Goal: Information Seeking & Learning: Check status

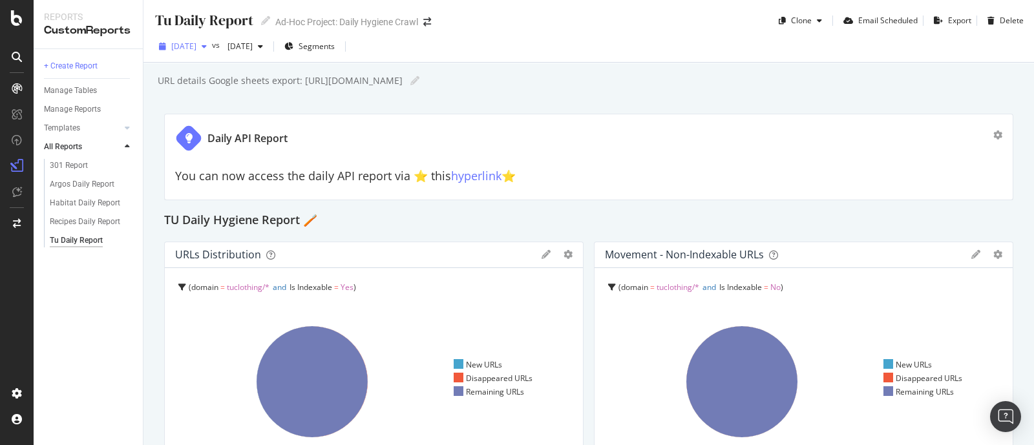
click at [212, 48] on div "button" at bounding box center [204, 47] width 16 height 8
click at [511, 83] on div "URL details Google sheets export: https://bit.ly/Tu-daily-export URL details Go…" at bounding box center [594, 80] width 877 height 19
click at [196, 47] on span "[DATE]" at bounding box center [183, 46] width 25 height 11
click at [209, 51] on div "2025 Sep. 28th" at bounding box center [183, 46] width 58 height 19
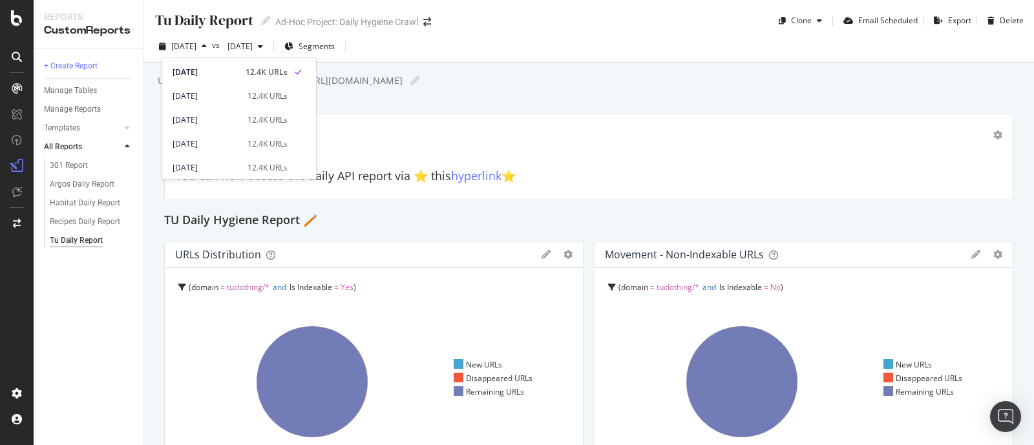
click at [498, 75] on div "URL details Google sheets export: https://bit.ly/Tu-daily-export URL details Go…" at bounding box center [594, 80] width 877 height 19
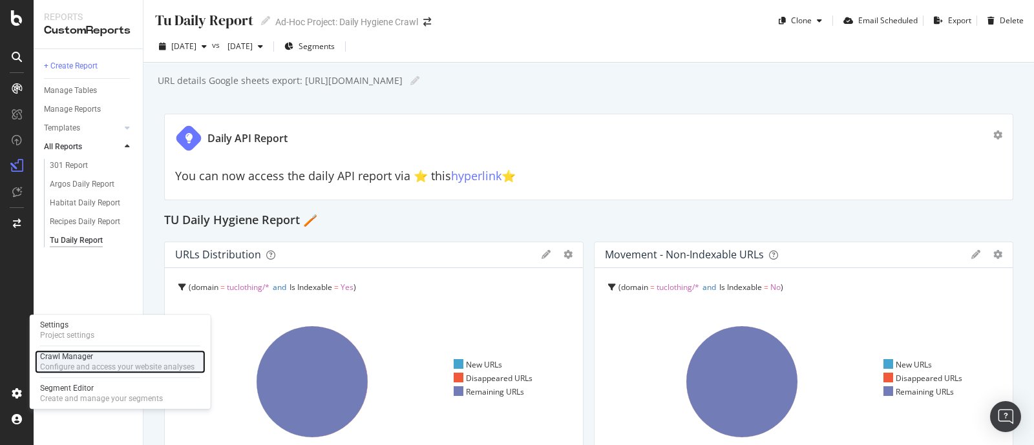
click at [87, 358] on div "Crawl Manager" at bounding box center [117, 356] width 154 height 10
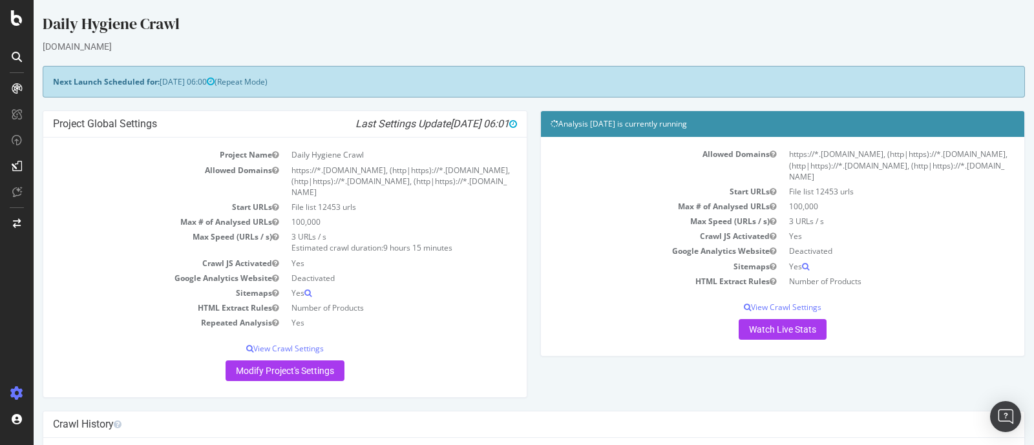
scroll to position [102, 0]
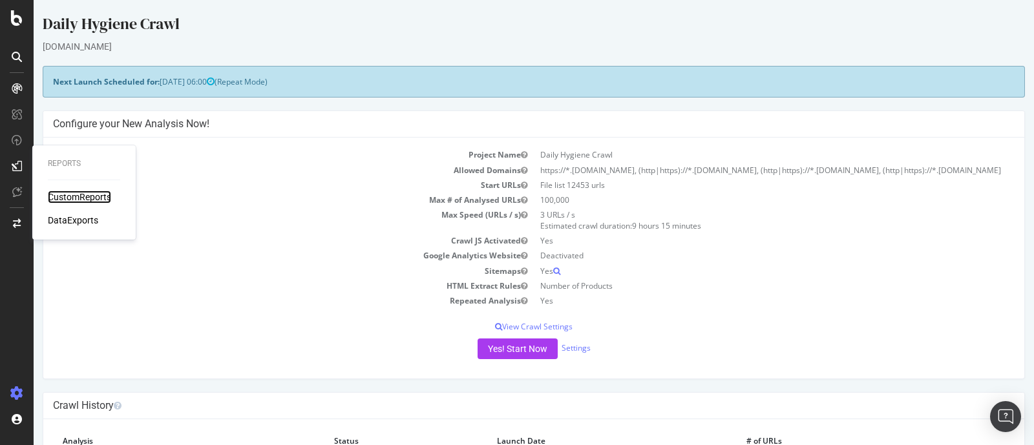
click at [79, 199] on div "CustomReports" at bounding box center [79, 197] width 63 height 13
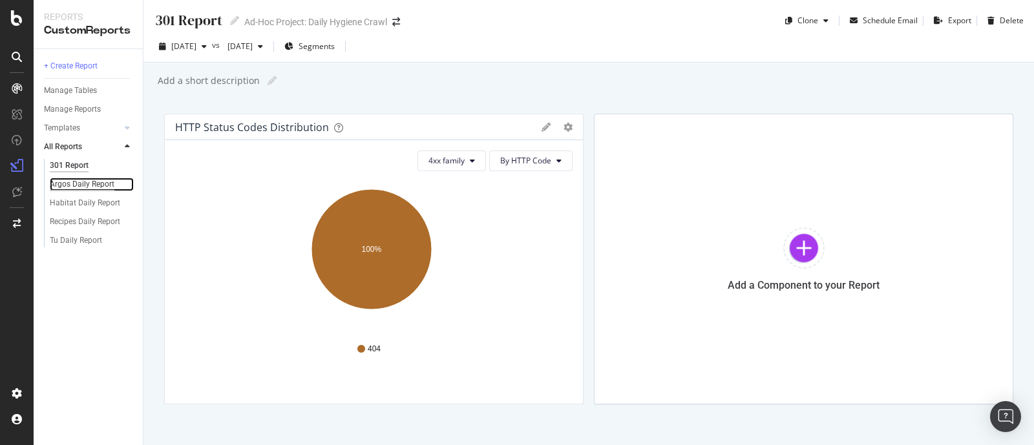
click at [93, 183] on div "Argos Daily Report" at bounding box center [82, 185] width 65 height 14
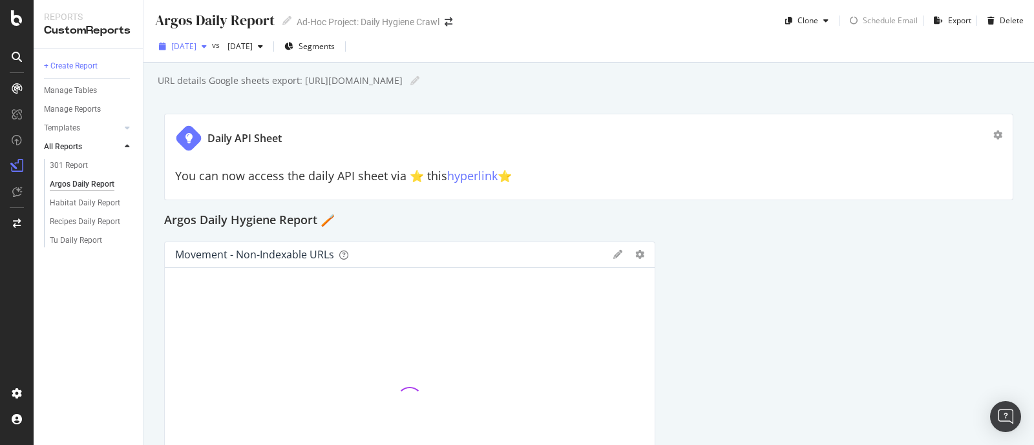
click at [212, 51] on div "2025 Sep. 28th" at bounding box center [183, 46] width 58 height 19
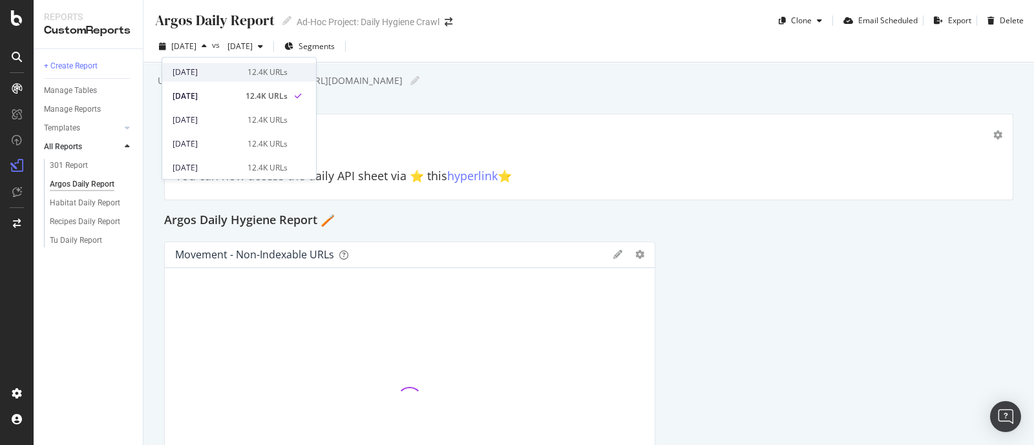
click at [221, 67] on div "2025 Sep. 29th" at bounding box center [205, 73] width 67 height 12
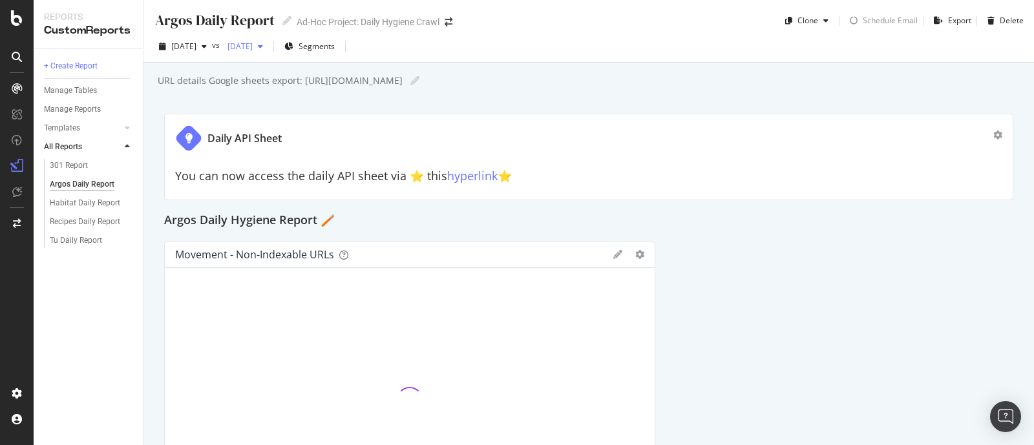
click at [253, 50] on span "2025 Aug. 31st" at bounding box center [237, 46] width 30 height 11
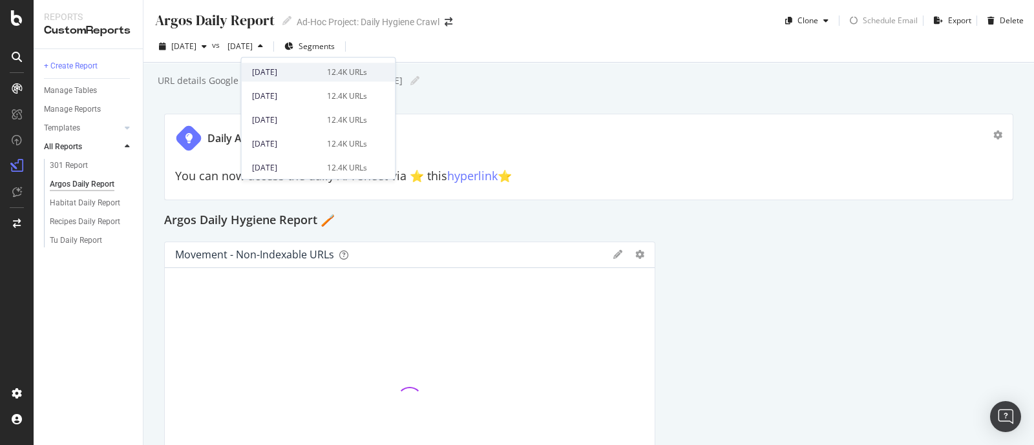
click at [283, 68] on div "2025 Sep. 28th" at bounding box center [285, 73] width 67 height 12
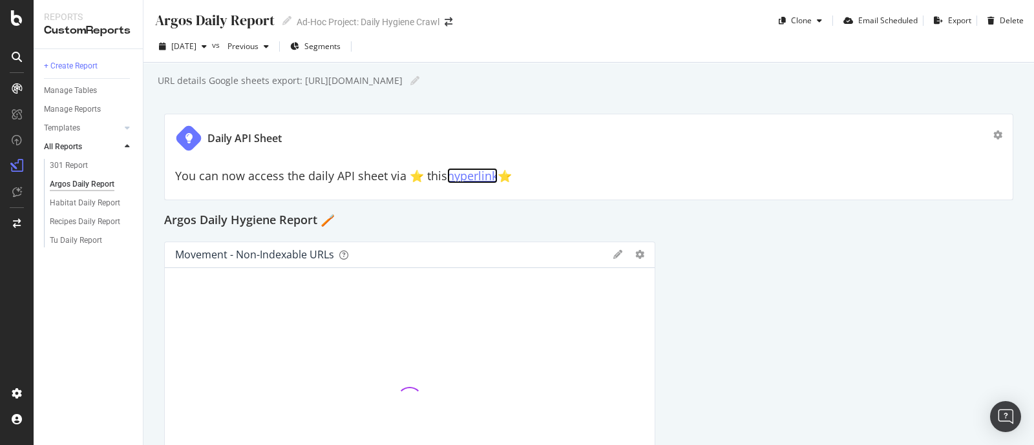
click at [478, 179] on link "hyperlink" at bounding box center [472, 176] width 50 height 16
click at [74, 207] on div "Habitat Daily Report" at bounding box center [85, 203] width 70 height 14
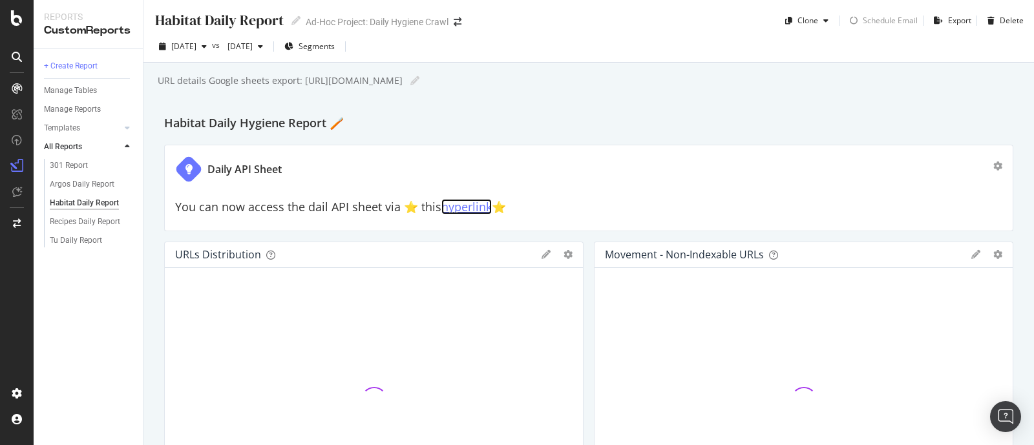
click at [452, 208] on link "hyperlink" at bounding box center [466, 207] width 50 height 16
click at [85, 238] on div "Tu Daily Report" at bounding box center [76, 241] width 52 height 14
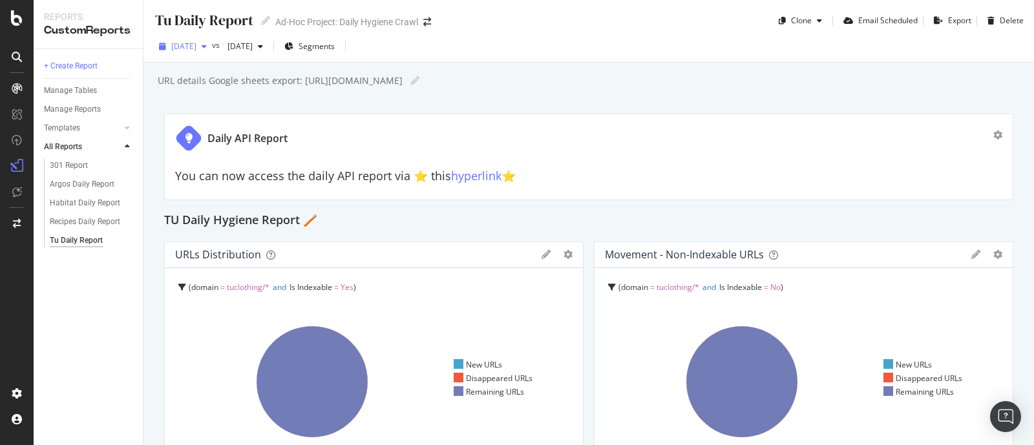
click at [212, 39] on div "2025 Sep. 28th" at bounding box center [183, 46] width 58 height 19
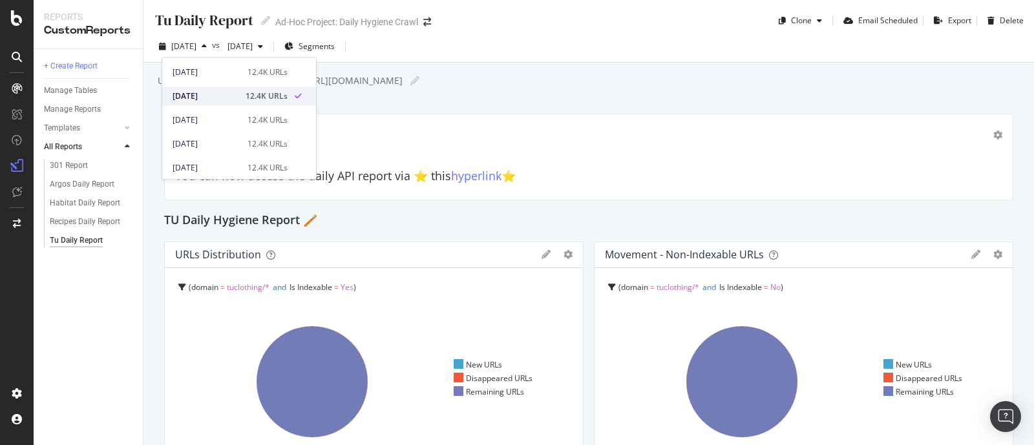
click at [196, 95] on div "2025 Sep. 28th" at bounding box center [204, 96] width 65 height 12
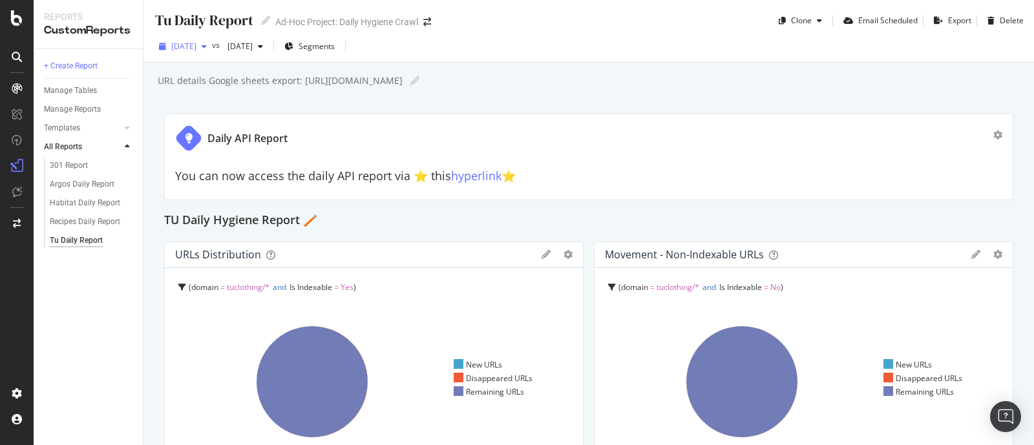
click at [196, 50] on span "2025 Sep. 28th" at bounding box center [183, 46] width 25 height 11
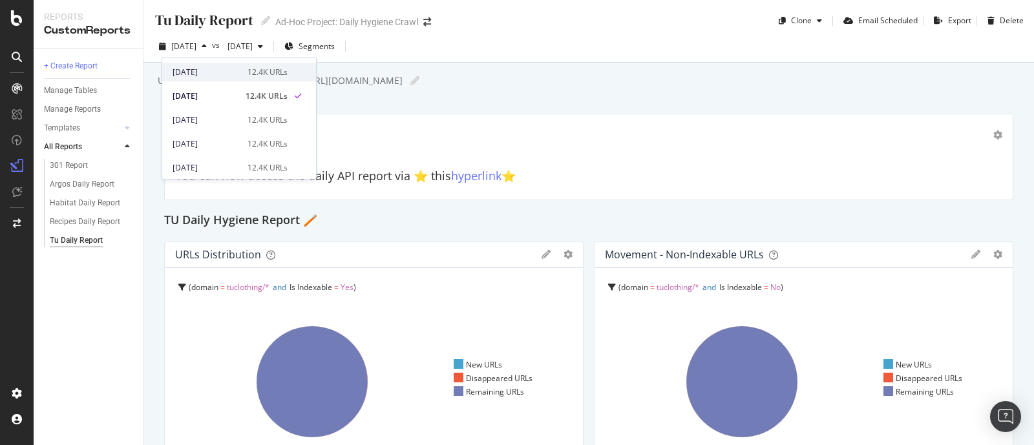
click at [218, 63] on div "2025 Sep. 29th 12.4K URLs" at bounding box center [239, 72] width 154 height 19
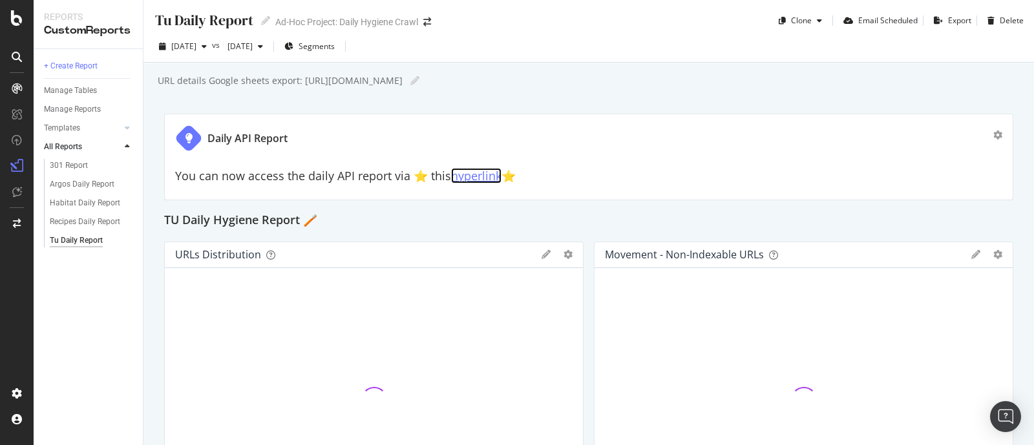
click at [475, 172] on link "hyperlink" at bounding box center [476, 176] width 50 height 16
